Goal: Browse casually

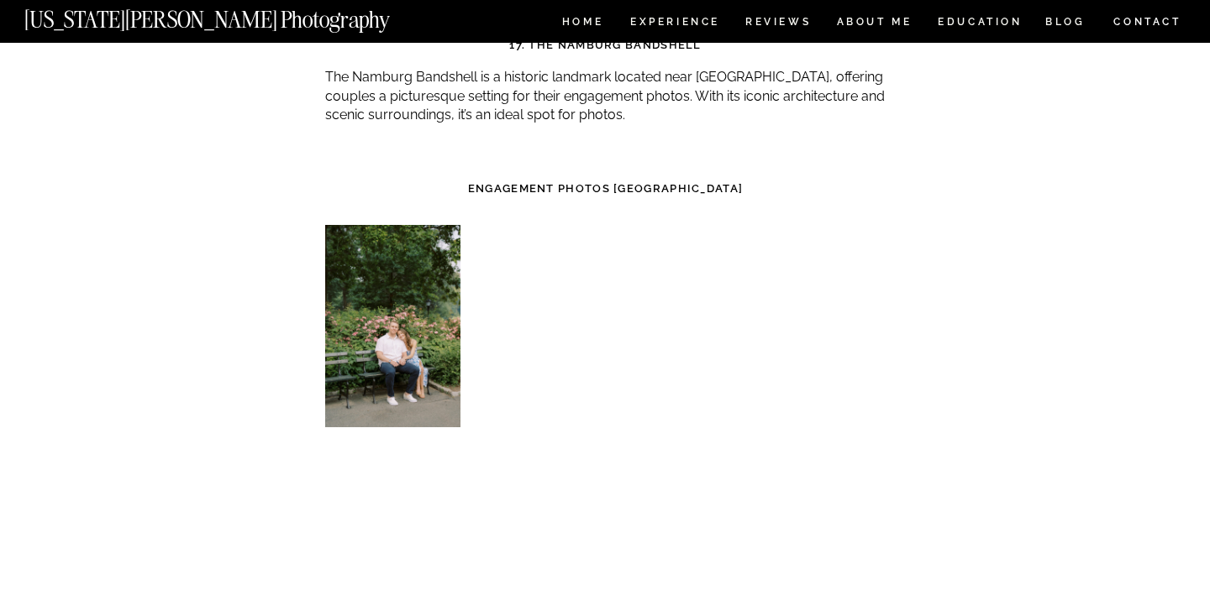
scroll to position [7101, 0]
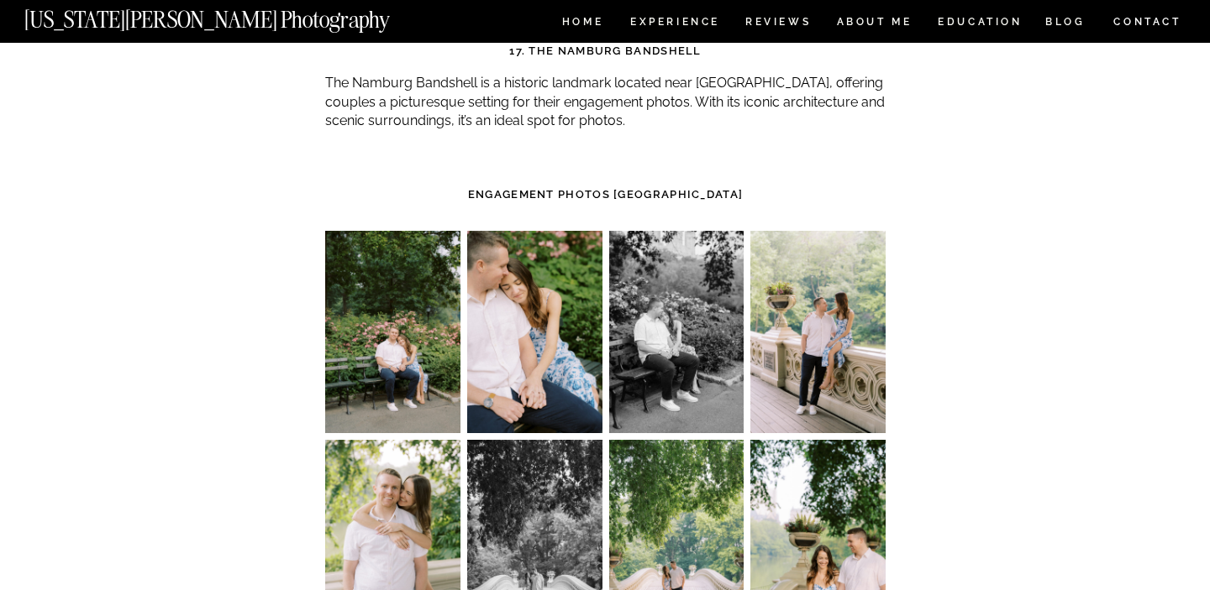
click at [836, 234] on img at bounding box center [817, 332] width 135 height 202
click at [846, 264] on img at bounding box center [817, 332] width 135 height 202
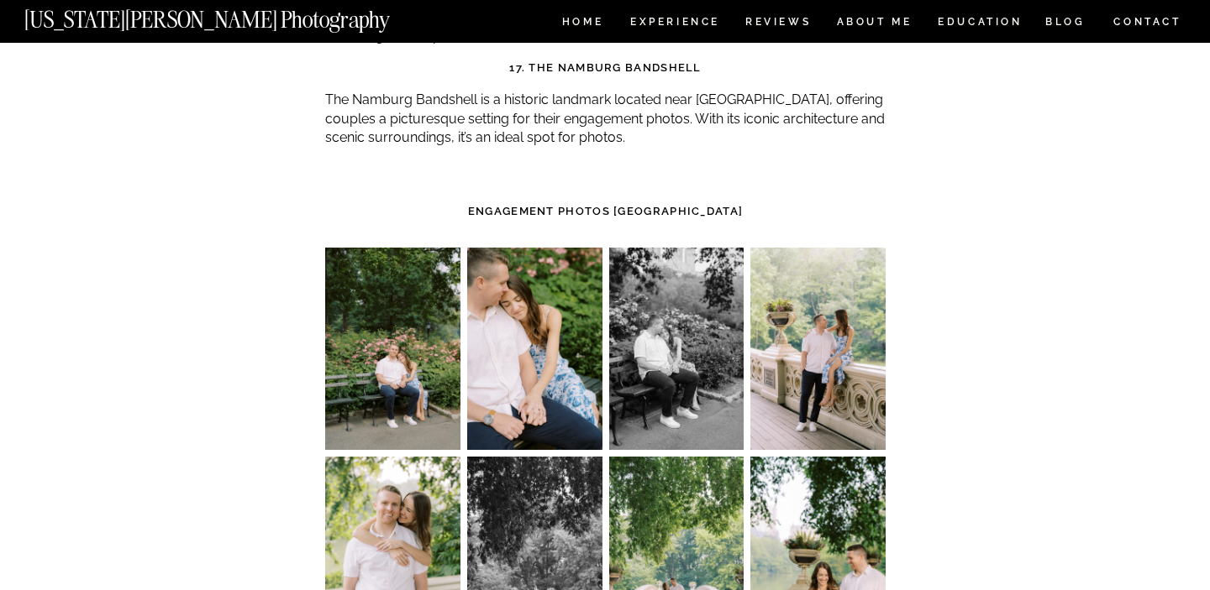
scroll to position [7080, 0]
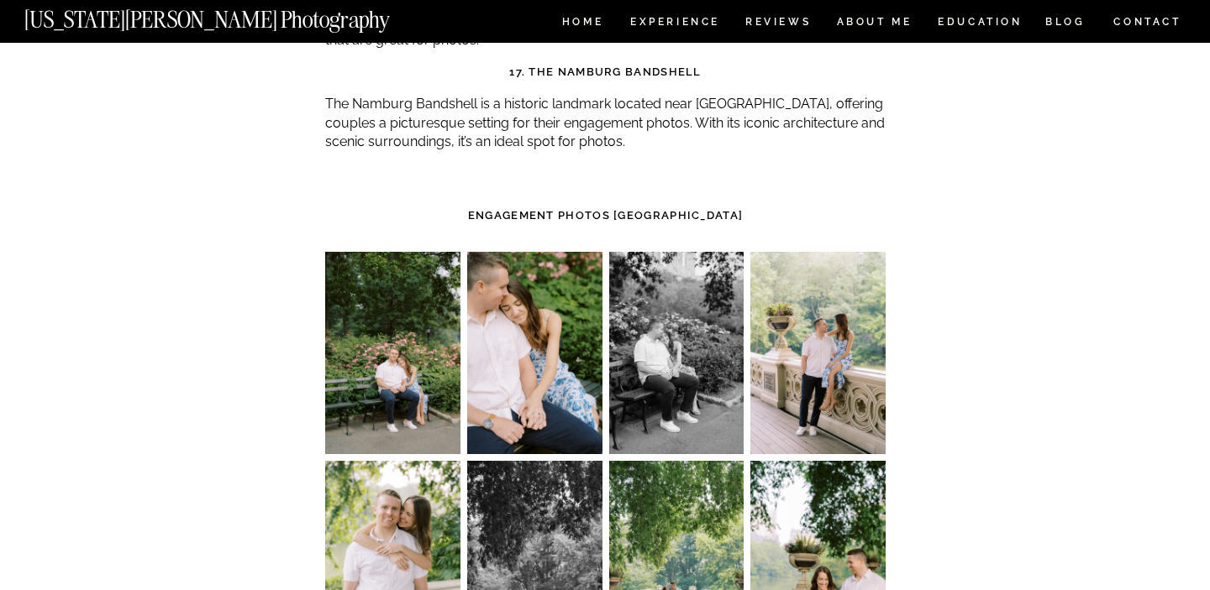
click at [868, 252] on img at bounding box center [817, 353] width 135 height 202
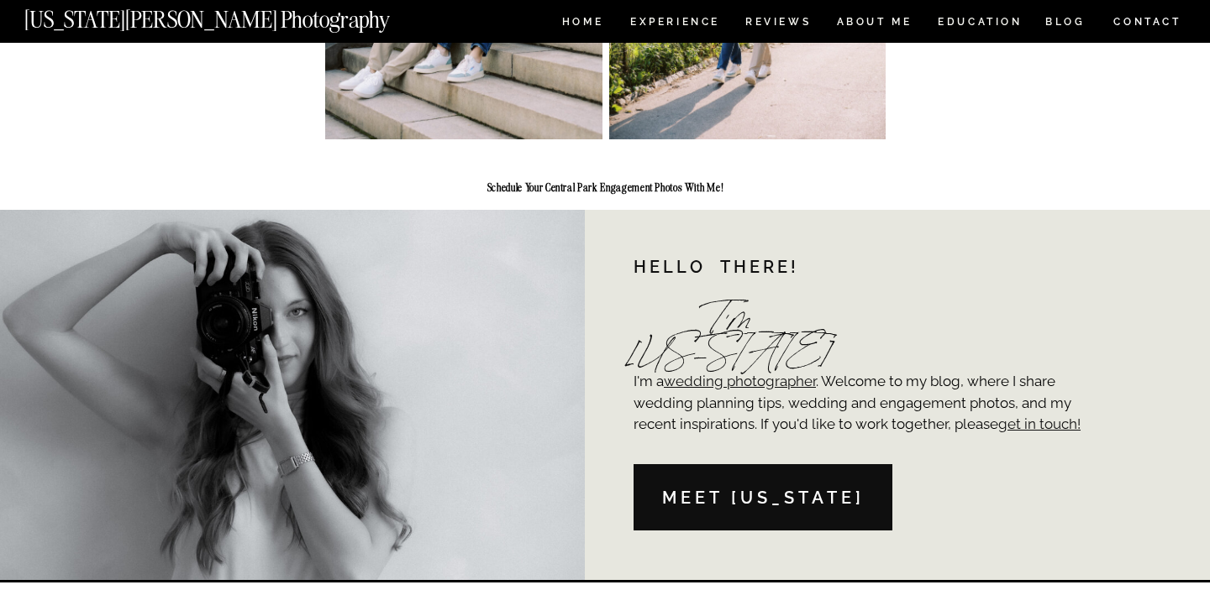
scroll to position [9255, 0]
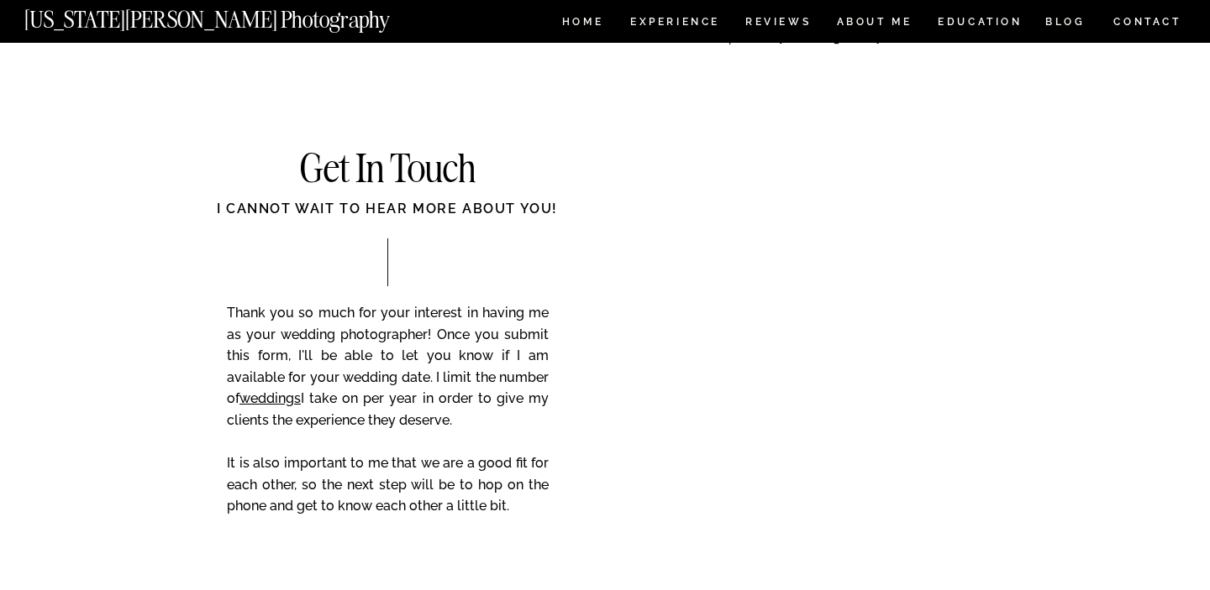
scroll to position [9915, 0]
